Goal: Task Accomplishment & Management: Use online tool/utility

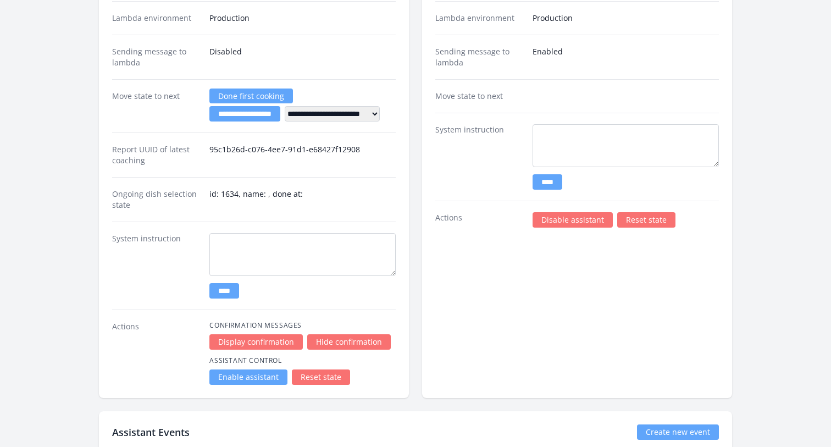
scroll to position [2306, 0]
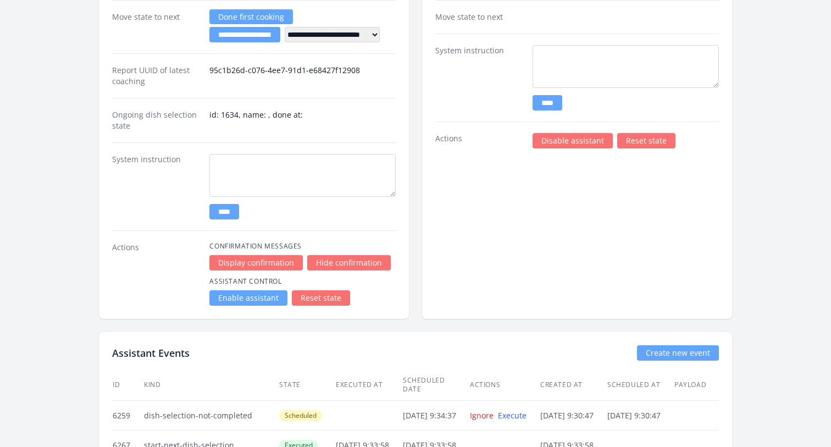
click at [224, 298] on link "Enable assistant" at bounding box center [248, 297] width 78 height 15
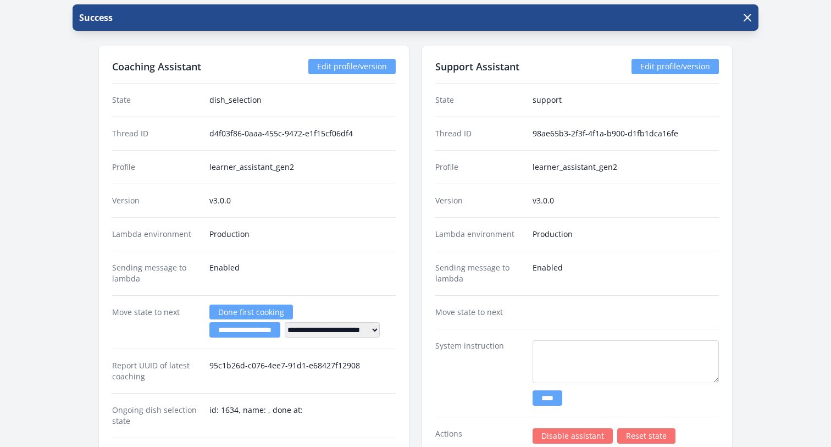
scroll to position [1924, 0]
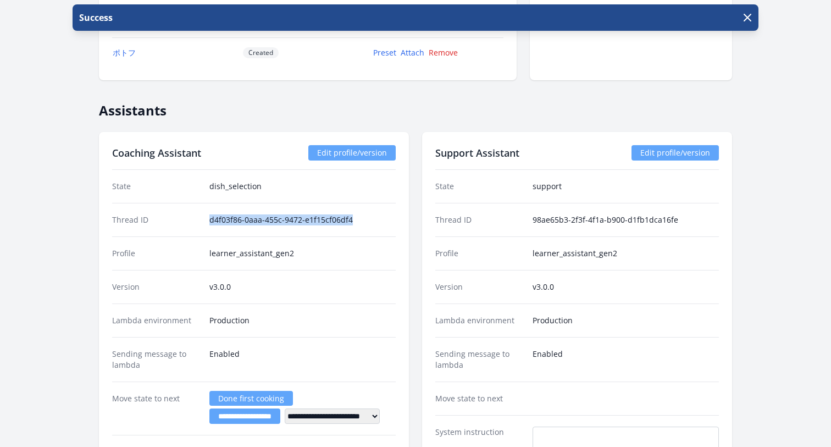
drag, startPoint x: 208, startPoint y: 217, endPoint x: 391, endPoint y: 217, distance: 183.0
click at [391, 217] on div "Thread ID d4f03f86-0aaa-455c-9472-e1f15cf06df4" at bounding box center [254, 220] width 284 height 34
copy dd "d4f03f86-0aaa-455c-9472-e1f15cf06df4"
click at [533, 228] on div "Thread ID 98ae65b3-2f3f-4f1a-b900-d1fb1dca16fe" at bounding box center [577, 220] width 284 height 34
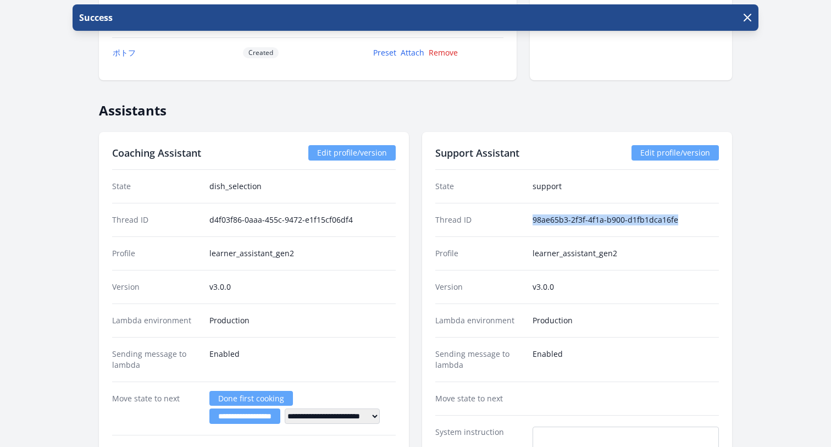
drag, startPoint x: 533, startPoint y: 215, endPoint x: 724, endPoint y: 215, distance: 191.8
click at [724, 215] on div "Support Assistant Edit profile/version State support Thread ID 98ae65b3-2f3f-4f…" at bounding box center [577, 416] width 310 height 568
copy dd "98ae65b3-2f3f-4f1a-b900-d1fb1dca16fe"
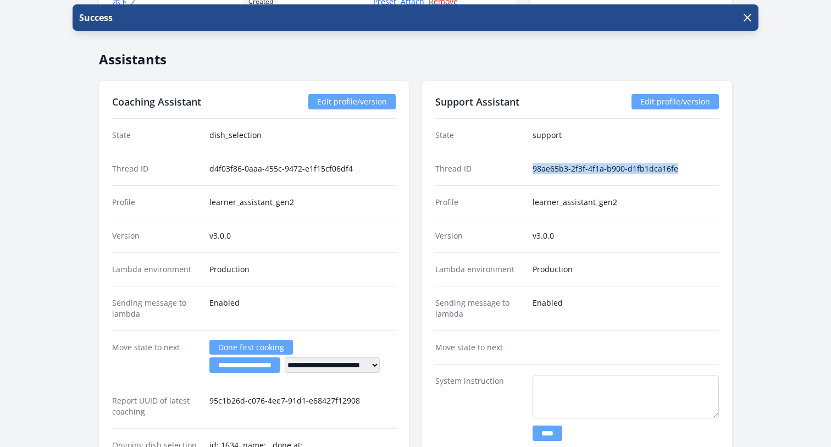
scroll to position [1973, 0]
